Goal: Information Seeking & Learning: Find specific fact

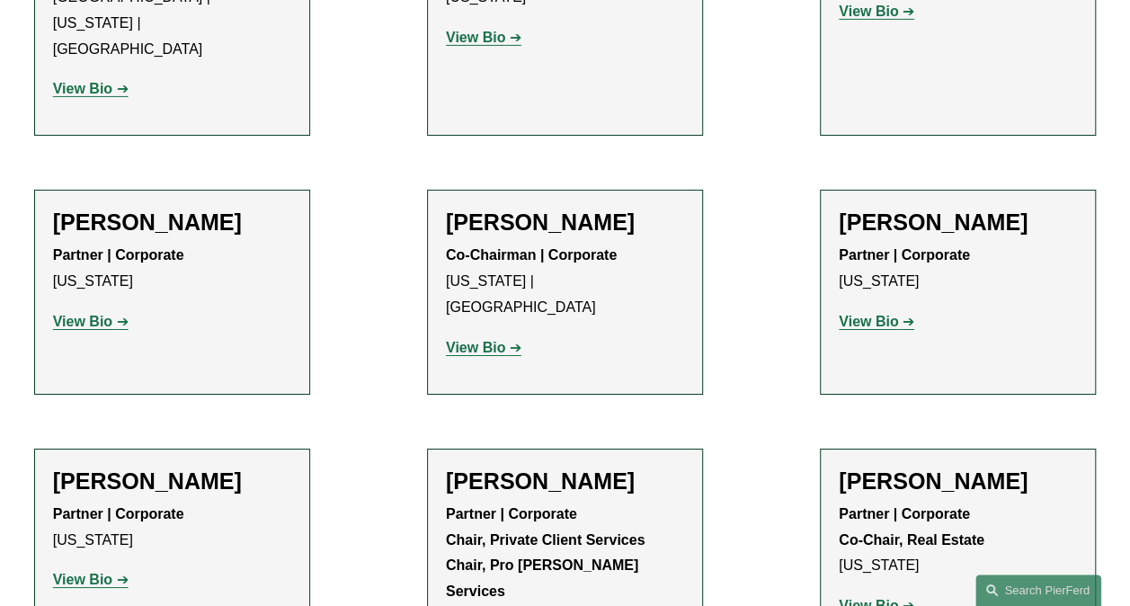
scroll to position [2878, 0]
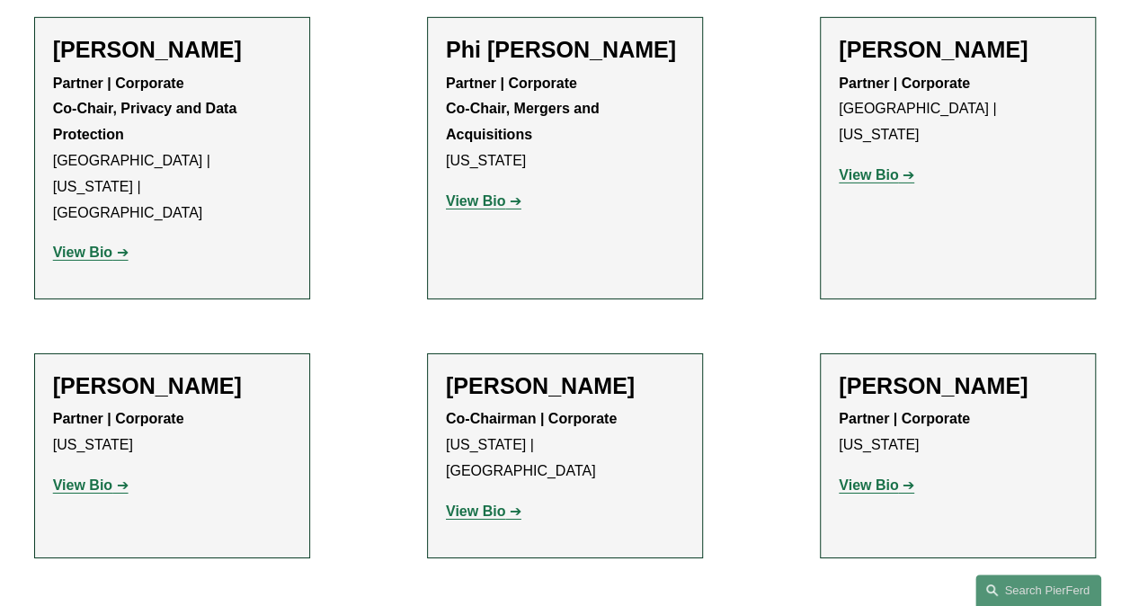
click at [877, 477] on strong "View Bio" at bounding box center [868, 484] width 59 height 15
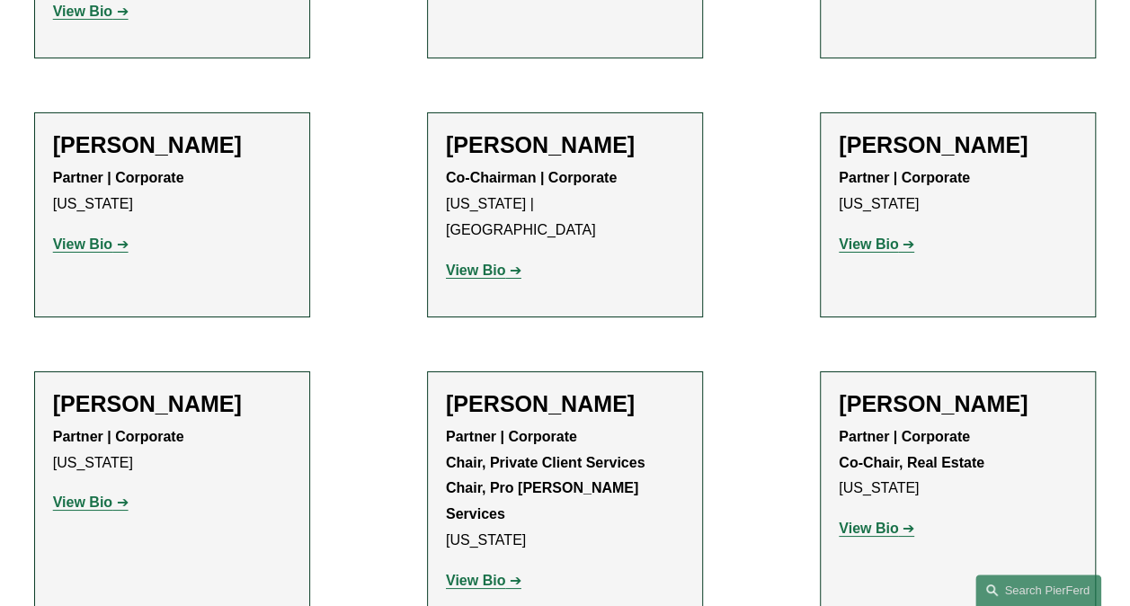
scroll to position [3147, 0]
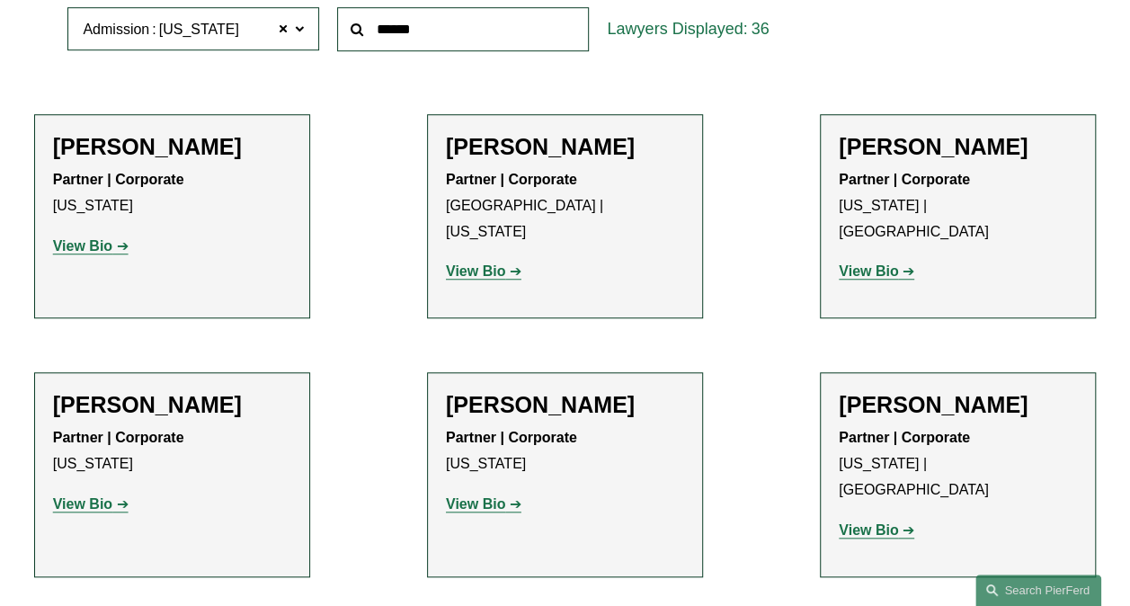
scroll to position [451, 0]
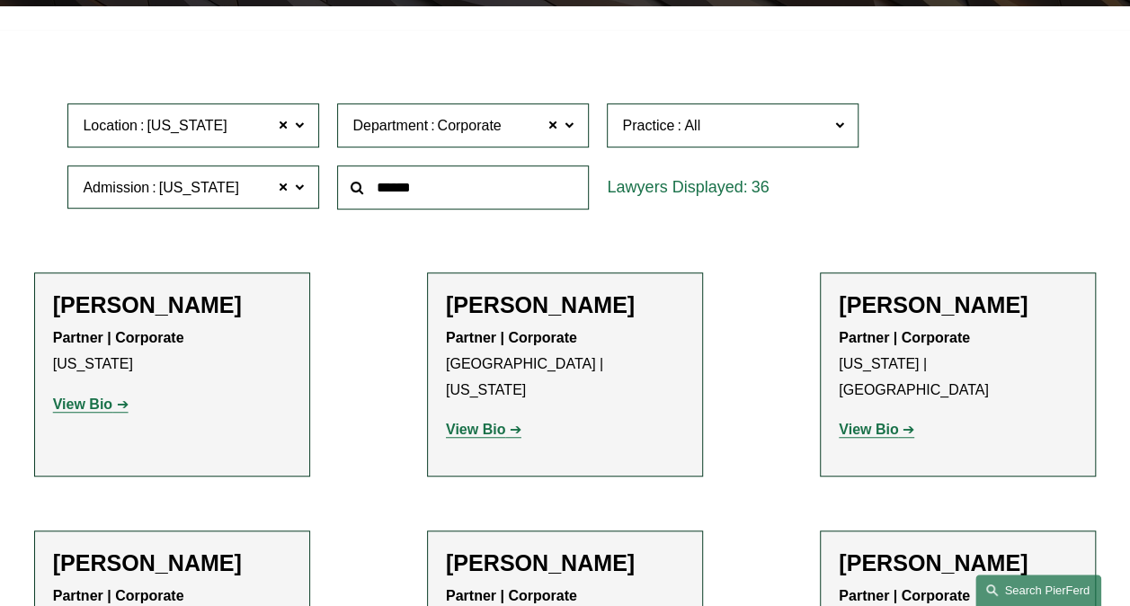
click at [1026, 593] on link "Search this site" at bounding box center [1038, 589] width 126 height 31
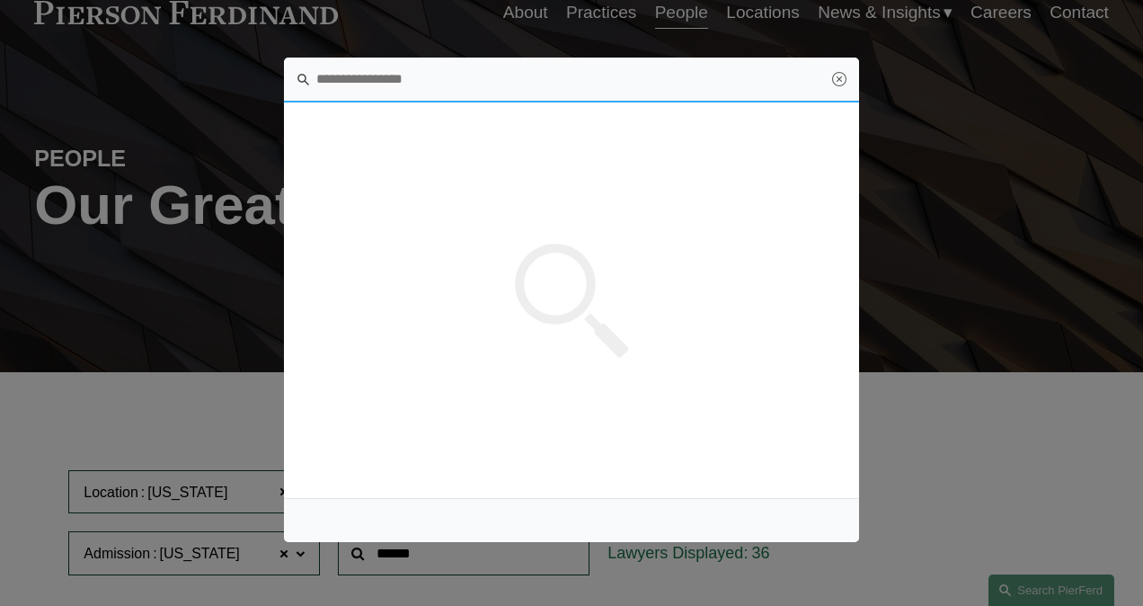
scroll to position [0, 0]
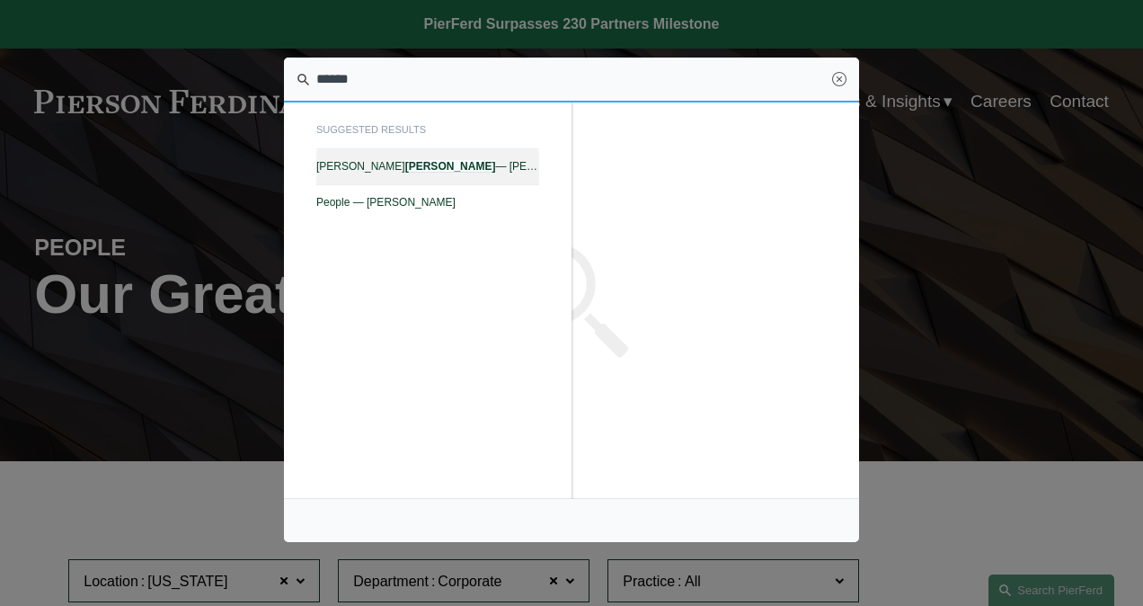
click at [405, 160] on em "Coogan" at bounding box center [450, 166] width 91 height 13
type input "******"
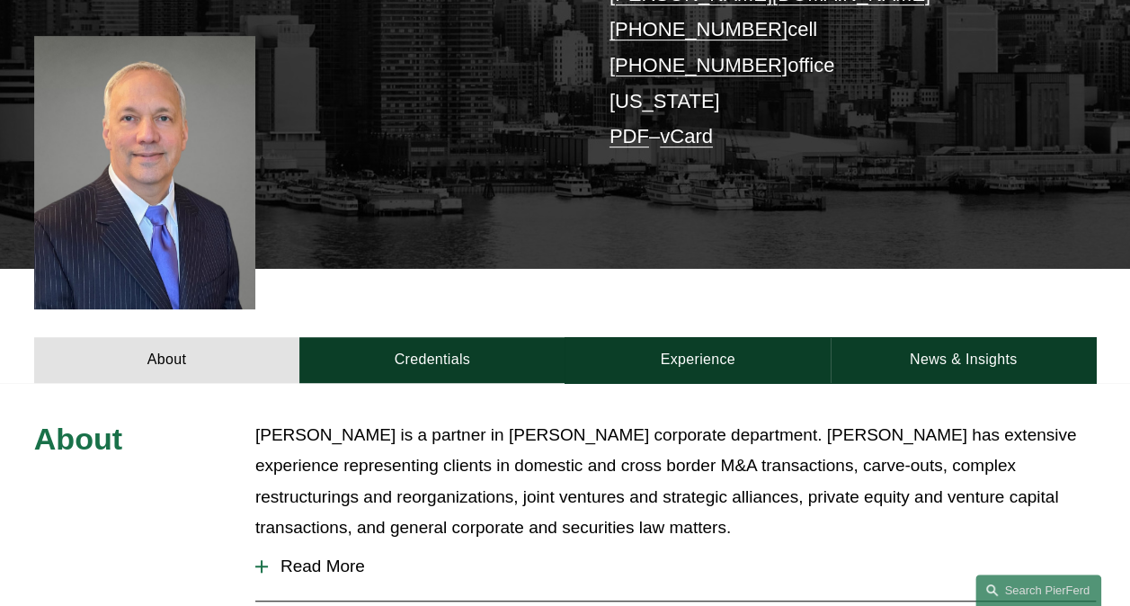
scroll to position [449, 0]
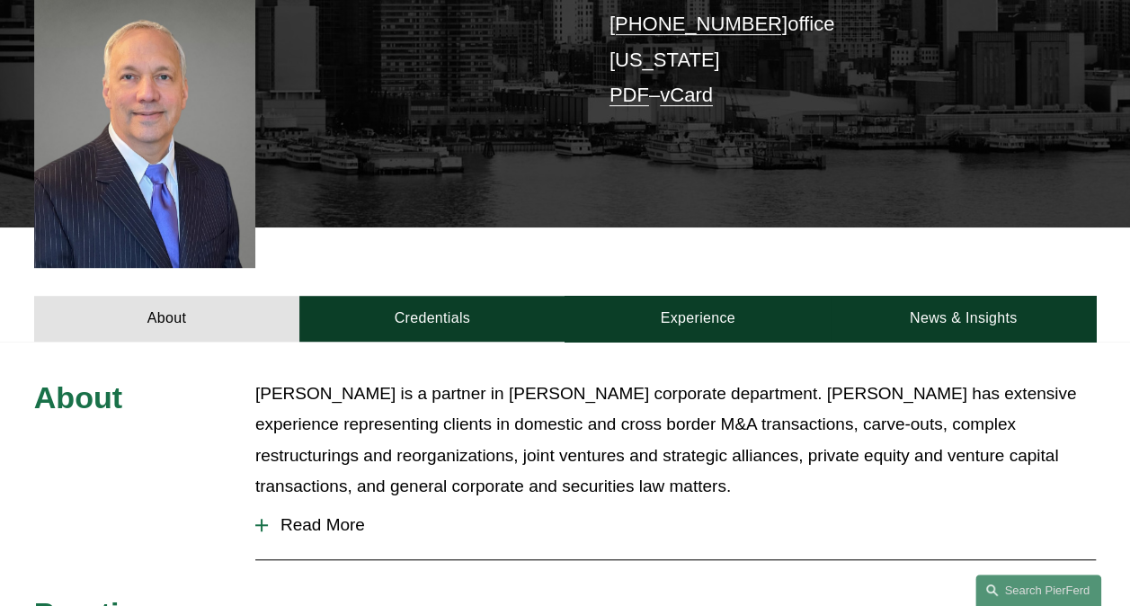
click at [338, 515] on span "Read More" at bounding box center [682, 525] width 828 height 20
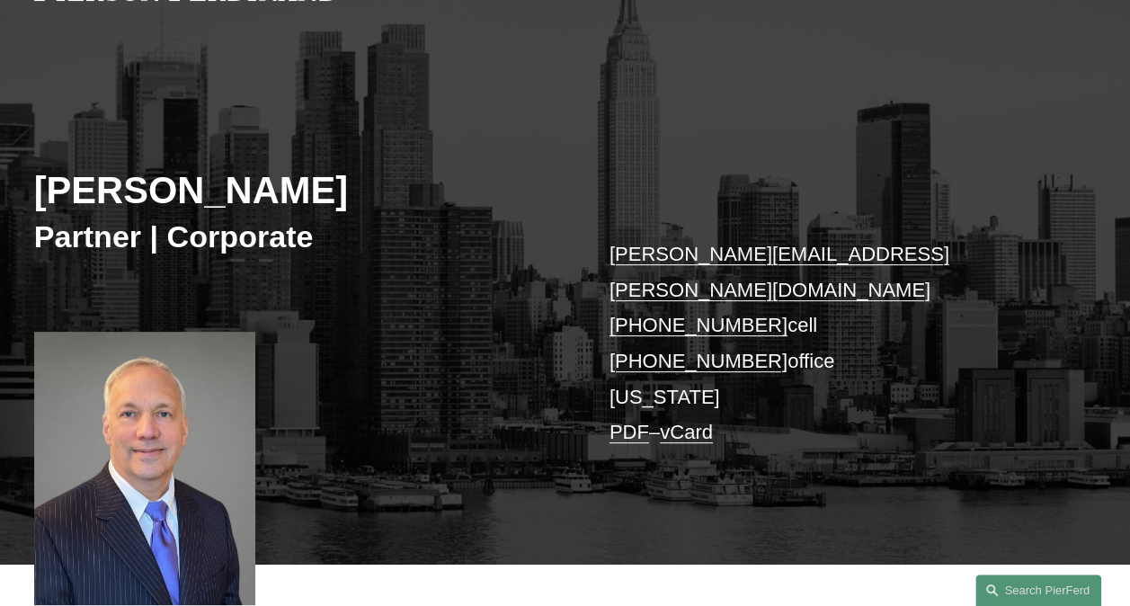
scroll to position [90, 0]
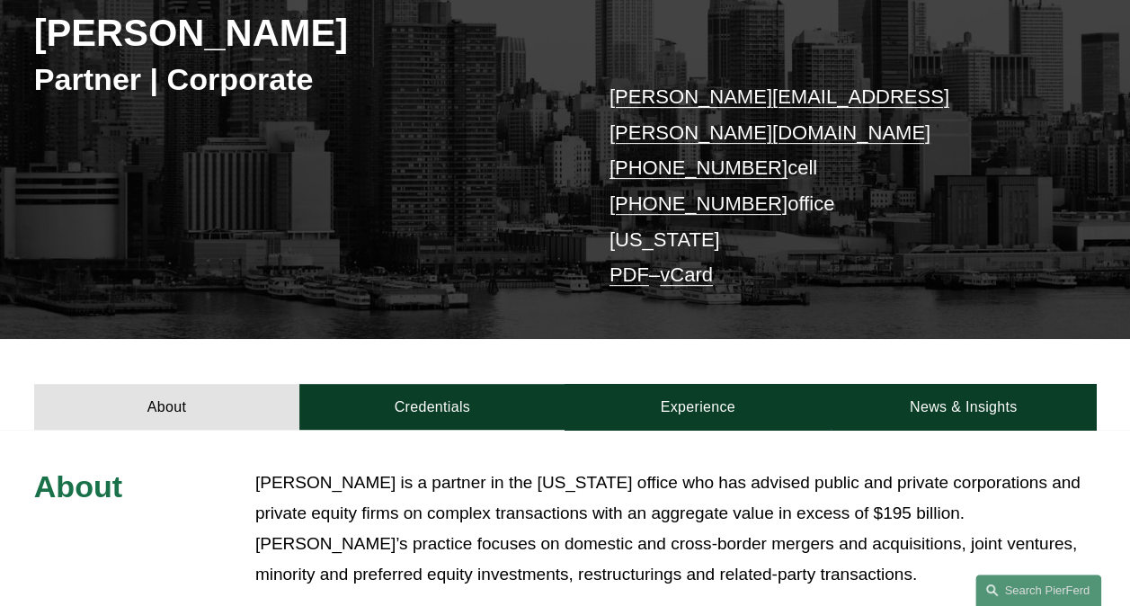
scroll to position [360, 0]
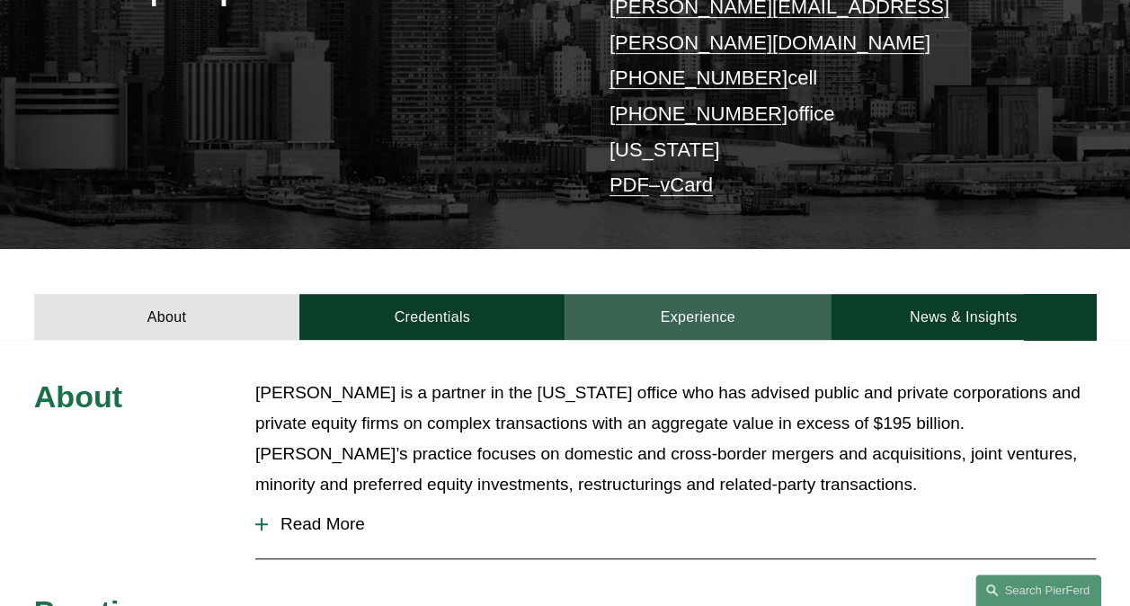
click at [723, 294] on link "Experience" at bounding box center [696, 317] width 265 height 46
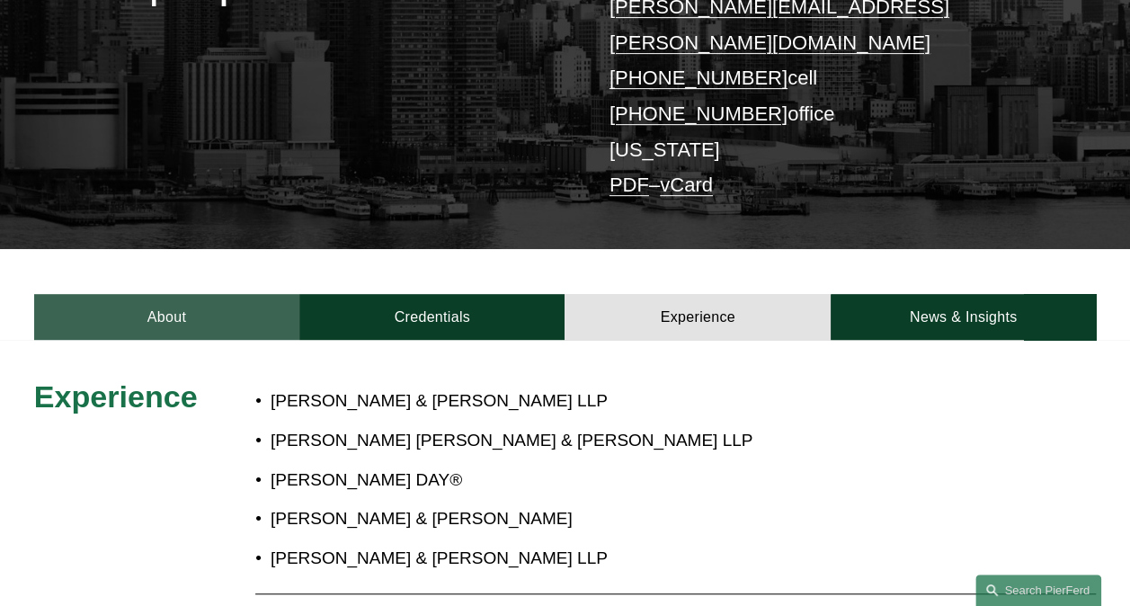
click at [164, 294] on link "About" at bounding box center [166, 317] width 265 height 46
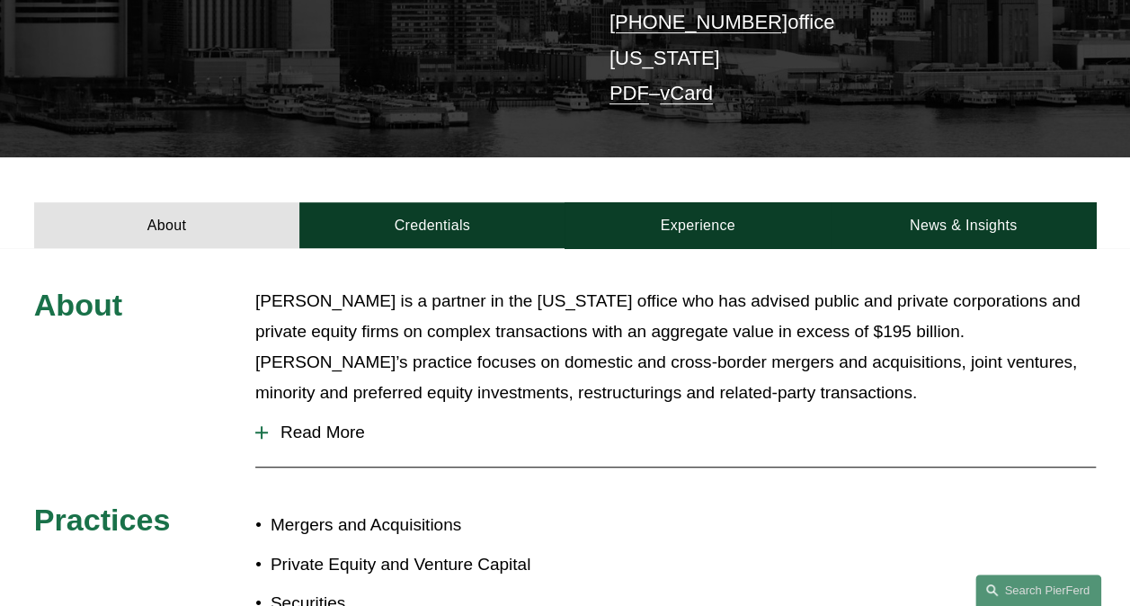
scroll to position [539, 0]
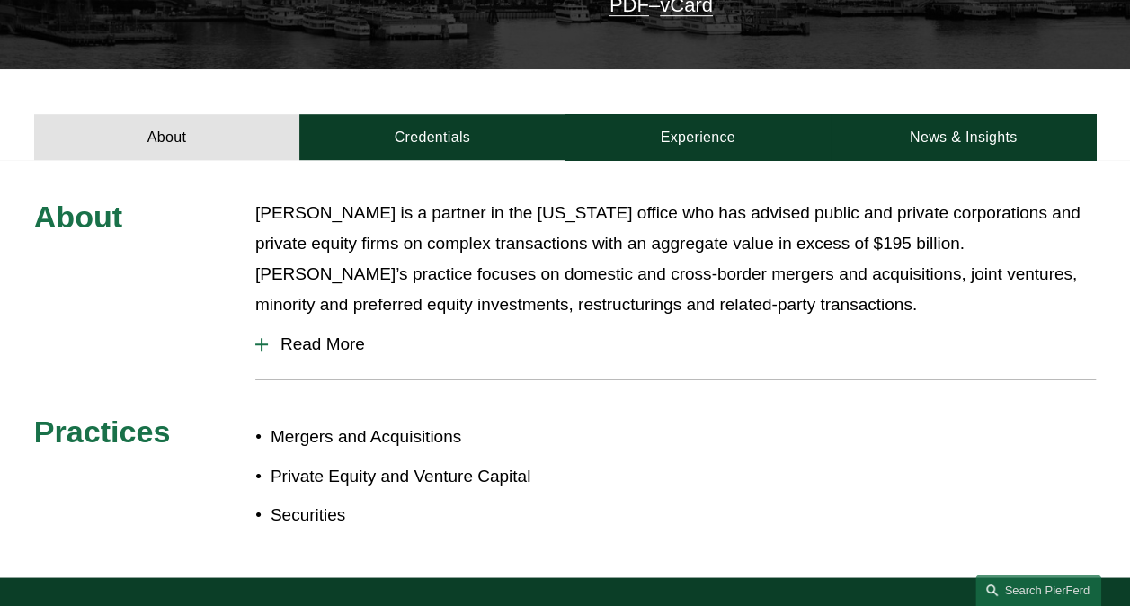
click at [286, 334] on span "Read More" at bounding box center [682, 344] width 828 height 20
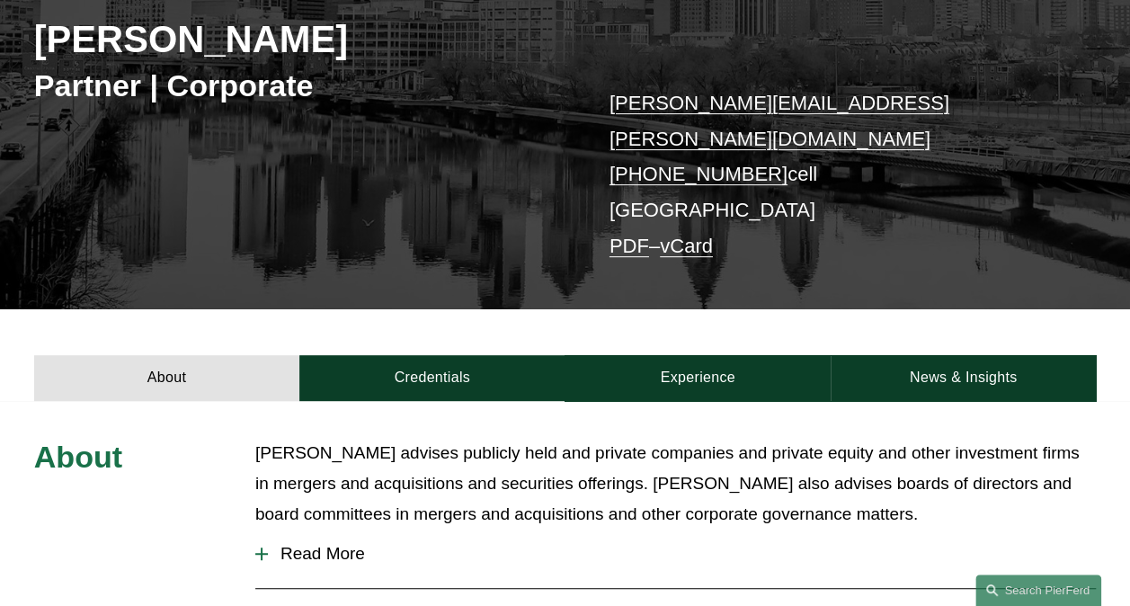
scroll to position [360, 0]
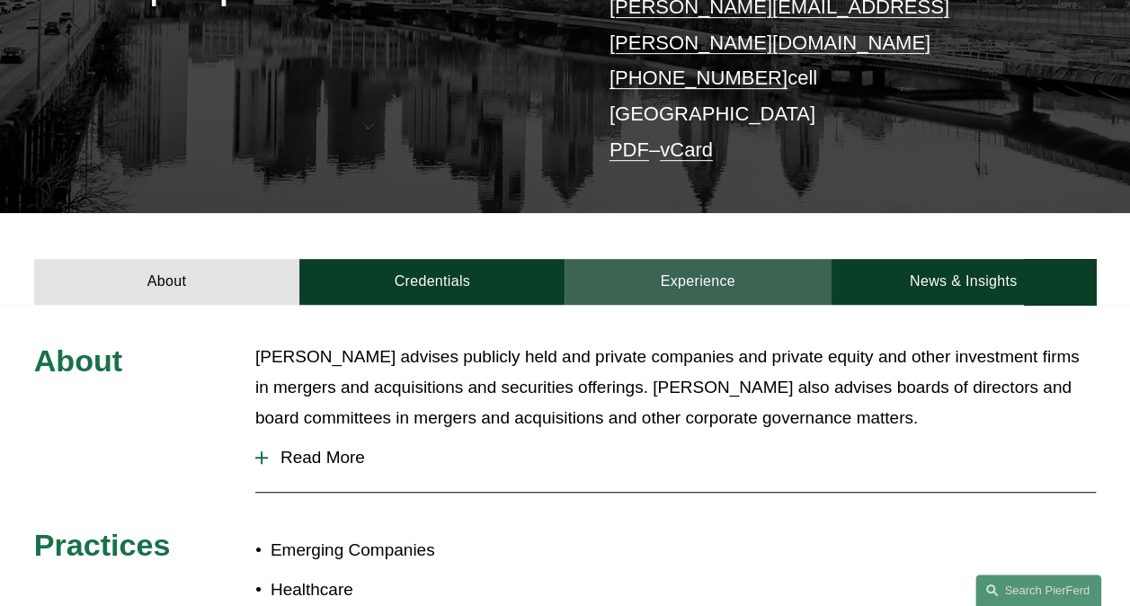
click at [687, 259] on link "Experience" at bounding box center [696, 282] width 265 height 46
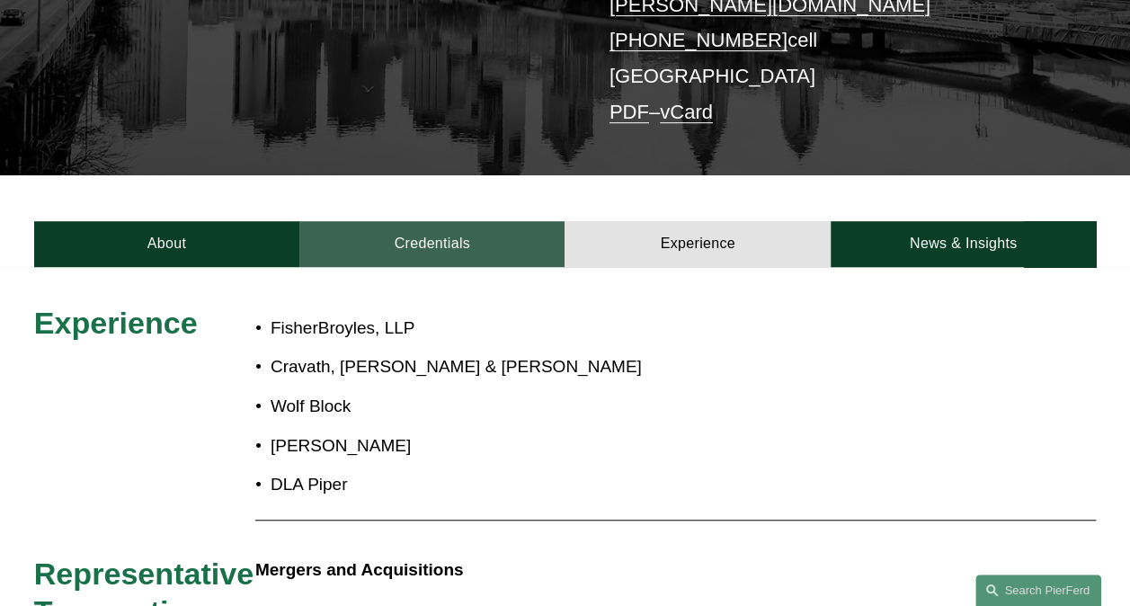
scroll to position [180, 0]
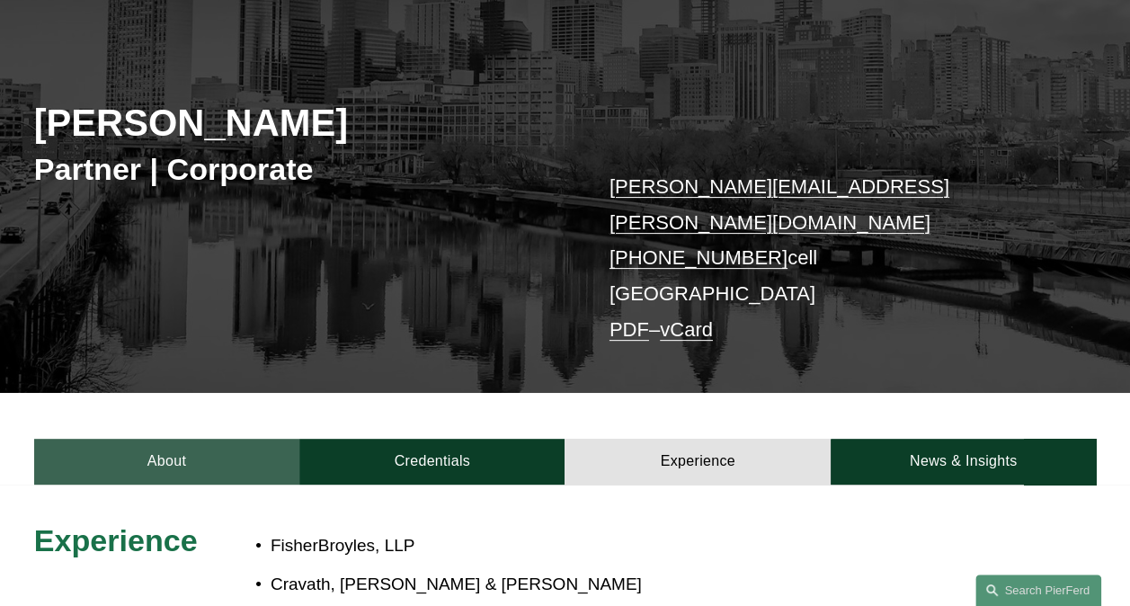
drag, startPoint x: 179, startPoint y: 422, endPoint x: 201, endPoint y: 422, distance: 22.5
click at [181, 439] on link "About" at bounding box center [166, 462] width 265 height 46
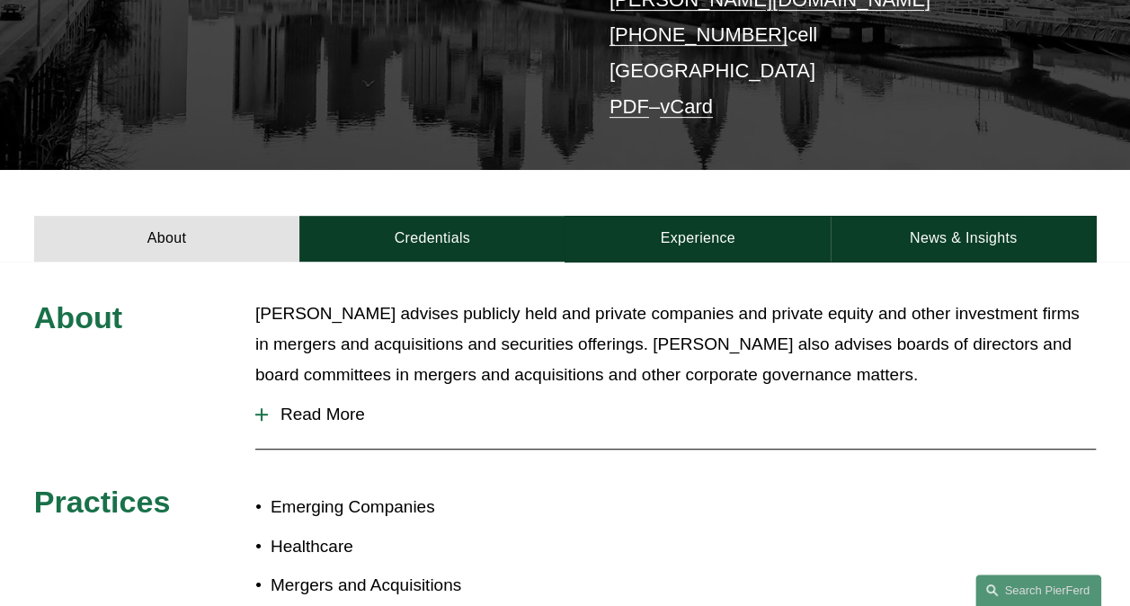
scroll to position [539, 0]
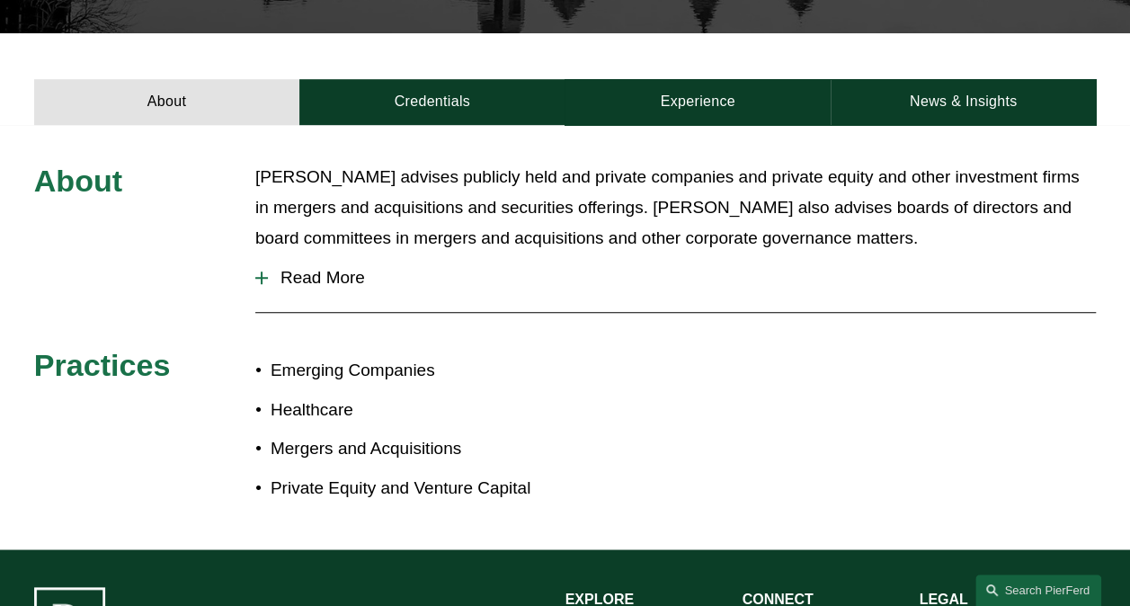
click at [318, 268] on span "Read More" at bounding box center [682, 278] width 828 height 20
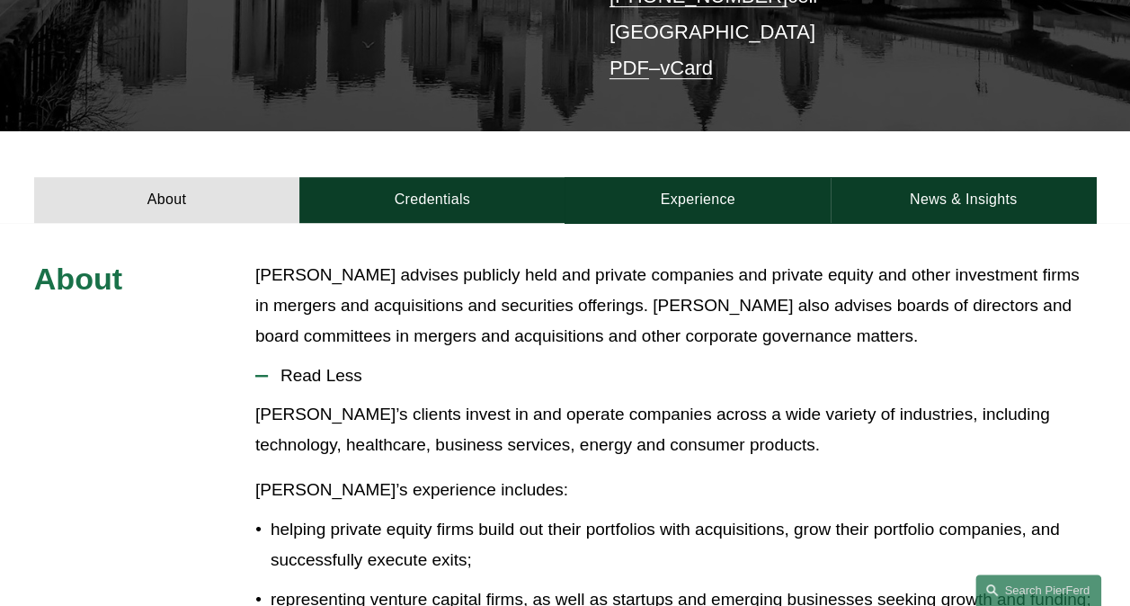
scroll to position [180, 0]
